Goal: Task Accomplishment & Management: Use online tool/utility

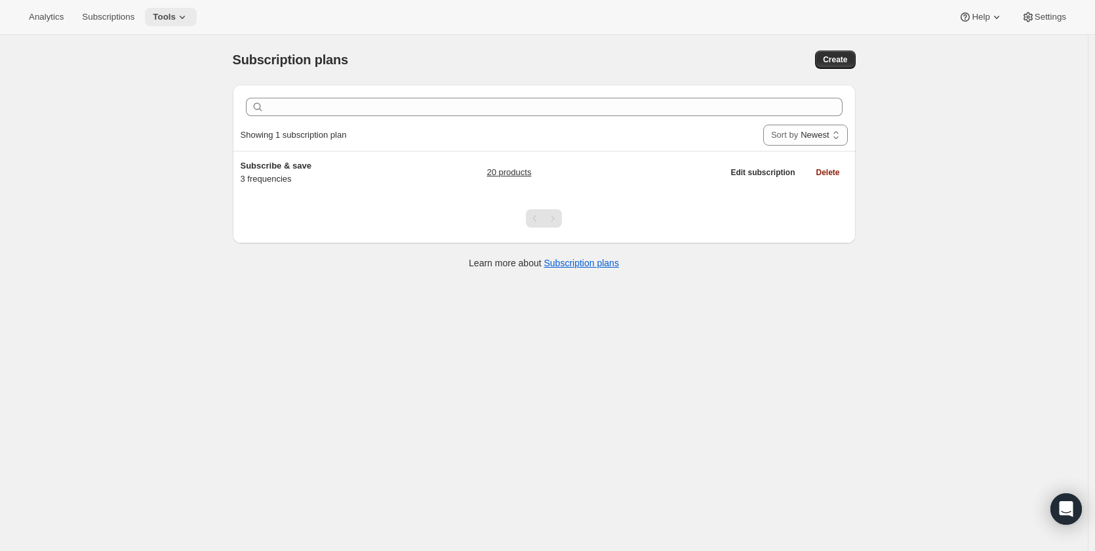
click at [155, 15] on span "Tools" at bounding box center [164, 17] width 23 height 10
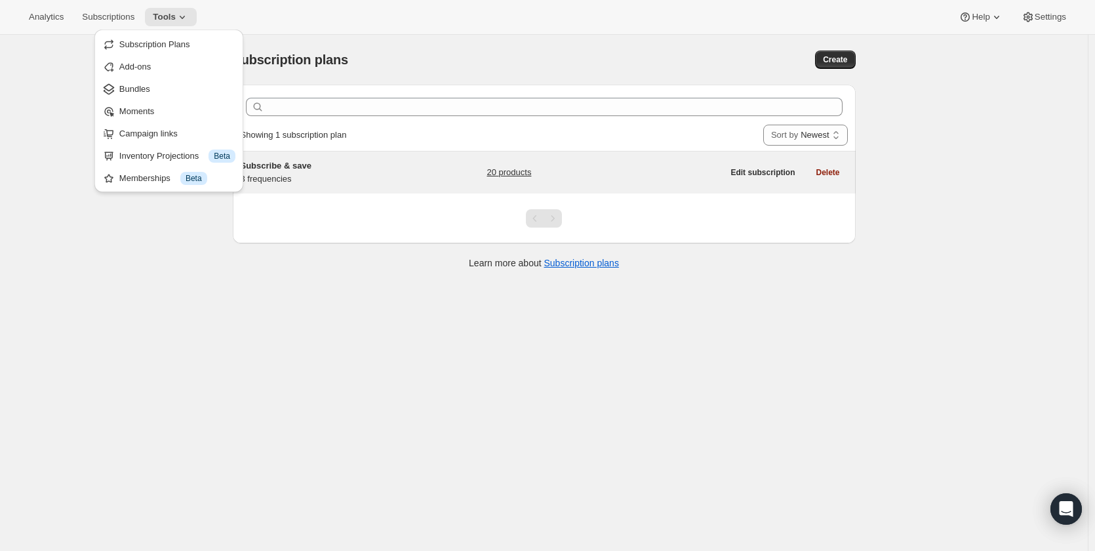
click at [308, 169] on span "Subscribe & save" at bounding box center [276, 166] width 71 height 10
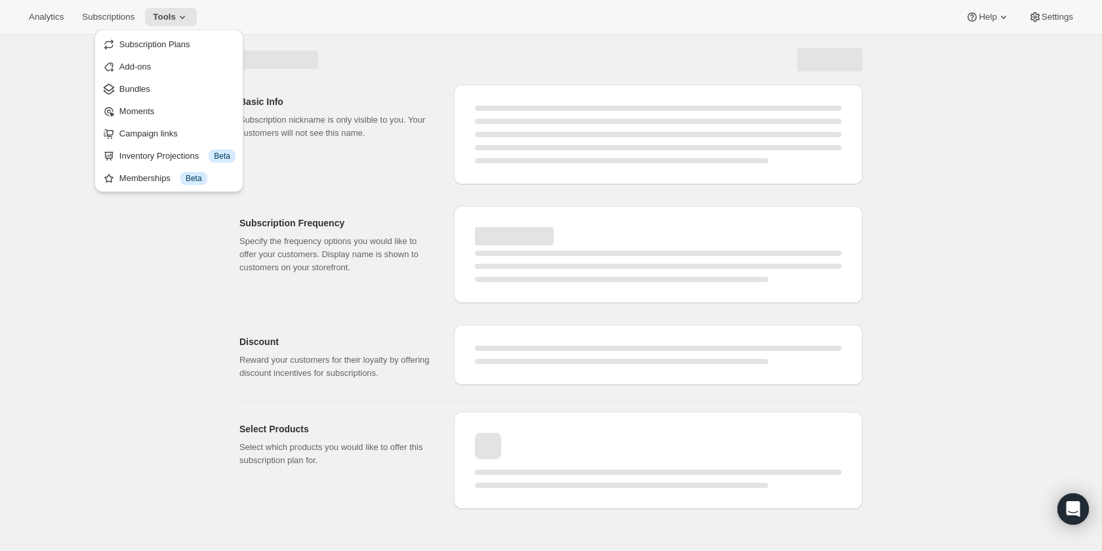
select select "WEEK"
select select "MONTH"
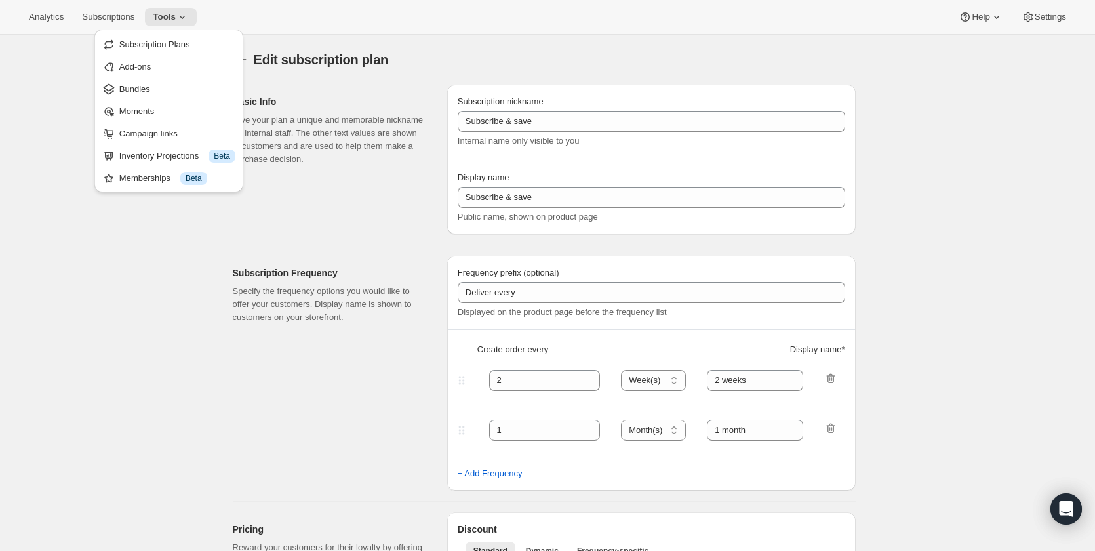
type input "1"
type input "Weekly"
type input "Monthly"
type input "10"
select select "MONTH"
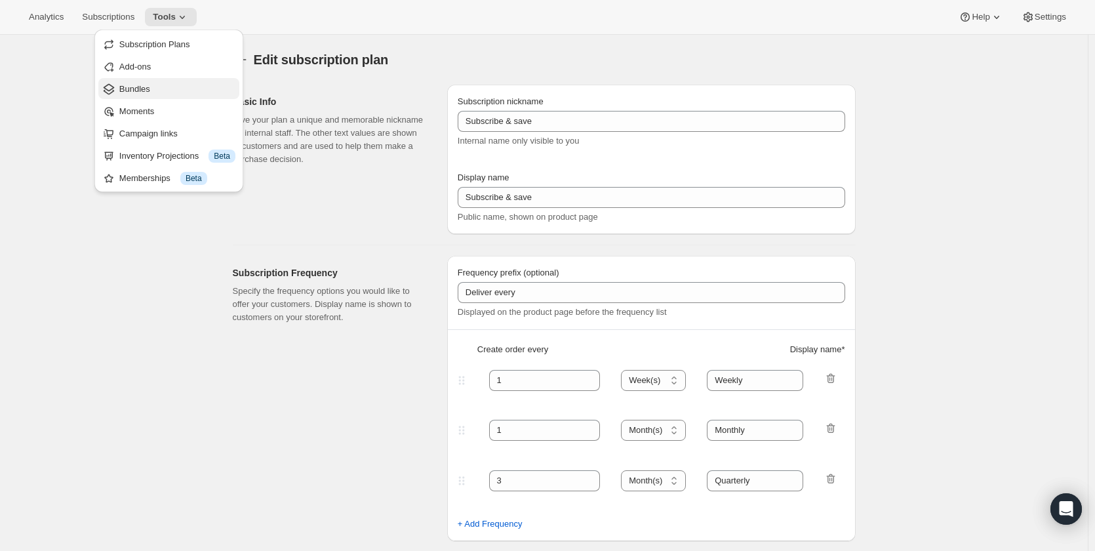
click at [145, 89] on span "Bundles" at bounding box center [134, 89] width 31 height 10
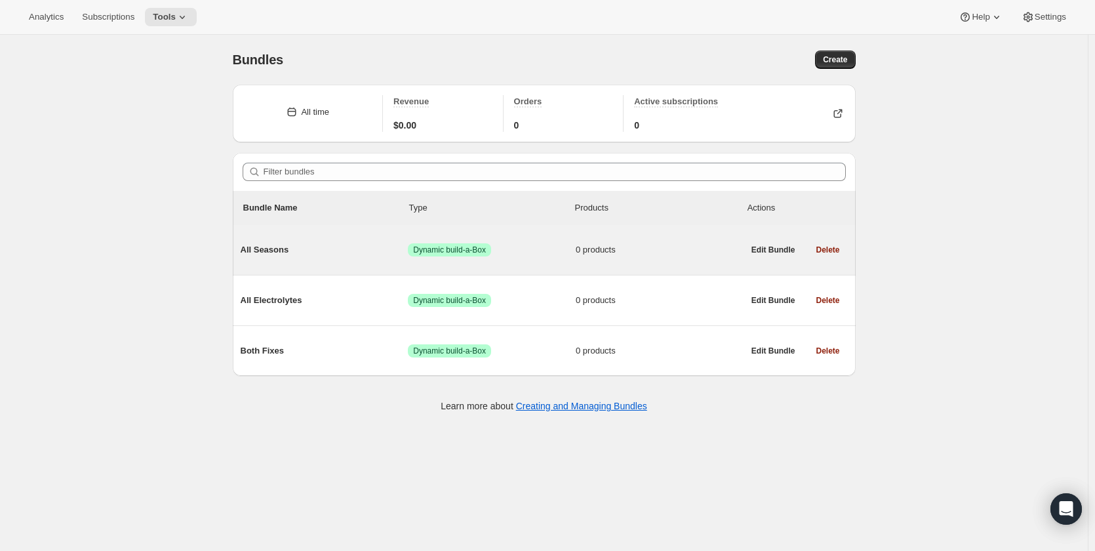
click at [266, 237] on div "All Seasons Success Dynamic build-a-Box 0 products" at bounding box center [492, 250] width 503 height 34
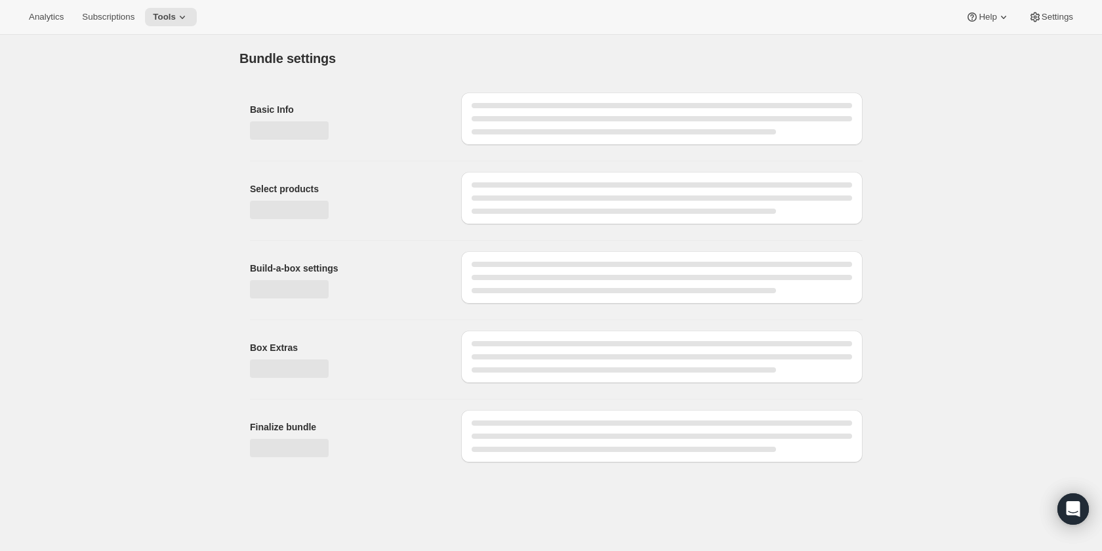
type input "All Seasons"
radio input "true"
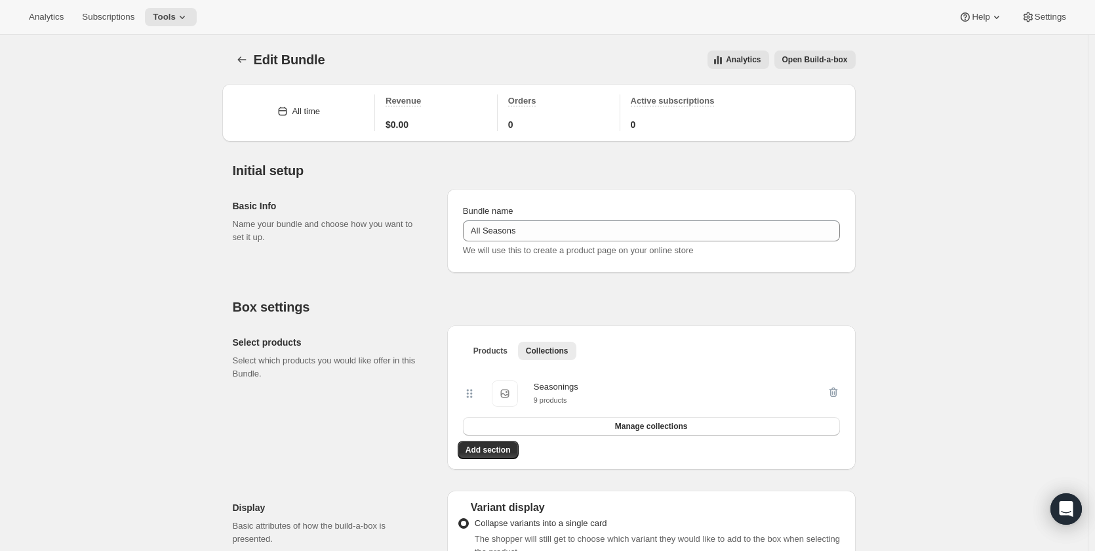
click at [830, 54] on button "Open Build-a-box" at bounding box center [815, 59] width 81 height 18
